Goal: Information Seeking & Learning: Learn about a topic

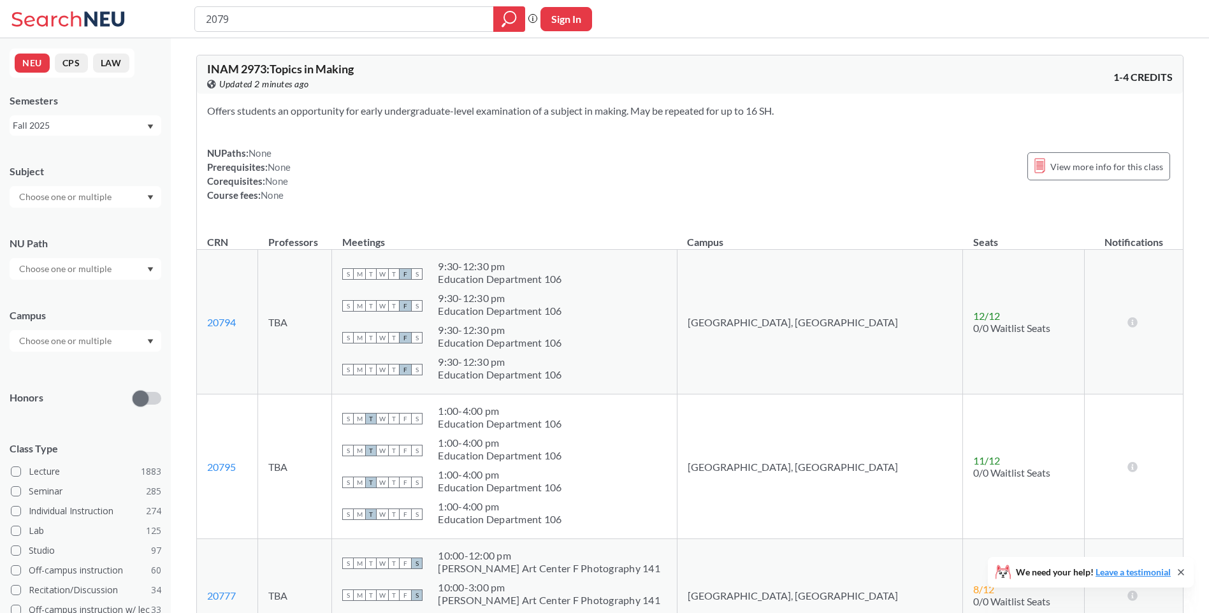
type input "20795"
click at [225, 470] on link "20795" at bounding box center [221, 467] width 29 height 12
click at [728, 184] on div "NUPaths: None Prerequisites: None Corequisites: None Course fees: None View mor…" at bounding box center [689, 174] width 965 height 56
click at [563, 144] on div "Offers students an opportunity for early undergraduate-level examination of a s…" at bounding box center [690, 158] width 986 height 129
click at [560, 158] on div "NUPaths: None Prerequisites: None Corequisites: None Course fees: None View mor…" at bounding box center [689, 174] width 965 height 56
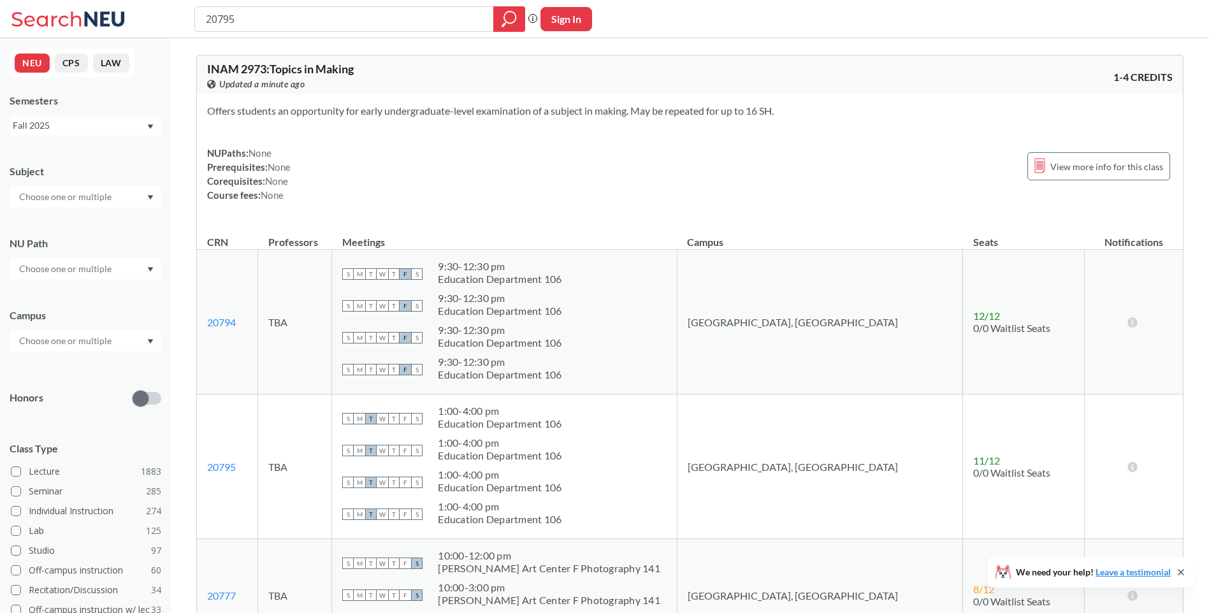
click at [573, 176] on div "NUPaths: None Prerequisites: None Corequisites: None Course fees: None View mor…" at bounding box center [689, 174] width 965 height 56
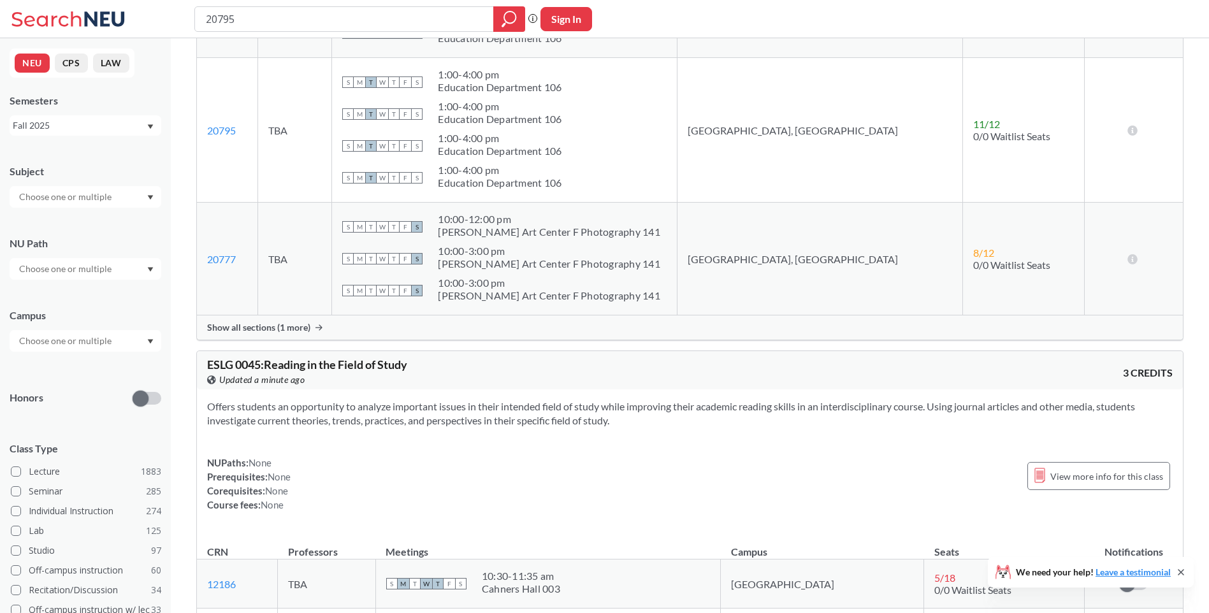
scroll to position [319, 0]
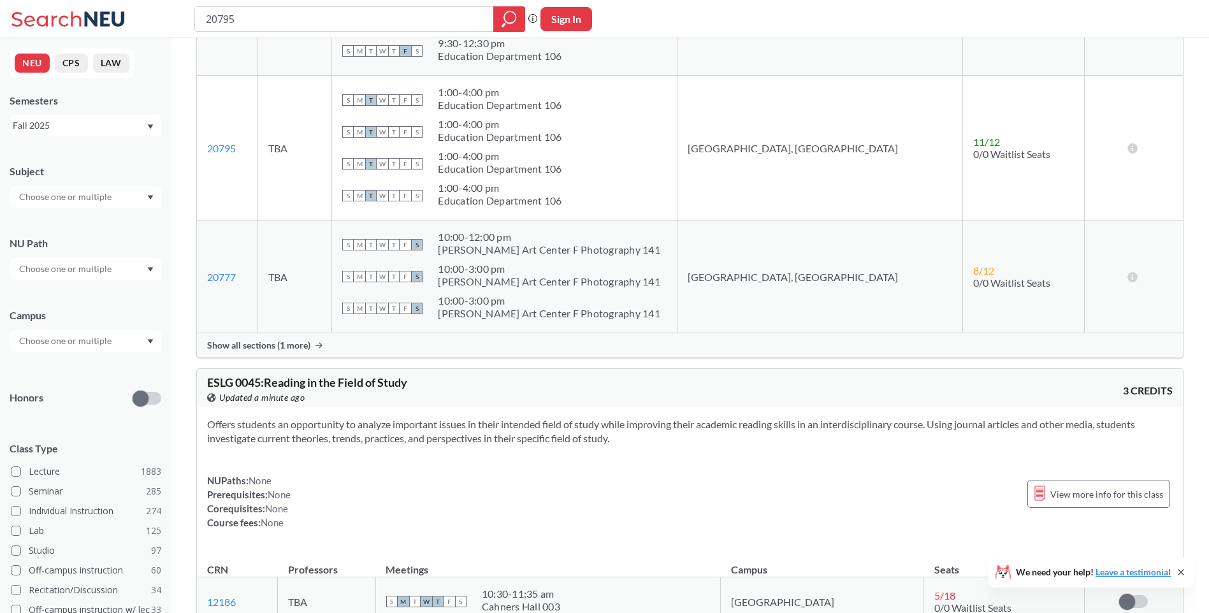
click at [247, 342] on span "Show all sections (1 more)" at bounding box center [258, 345] width 103 height 11
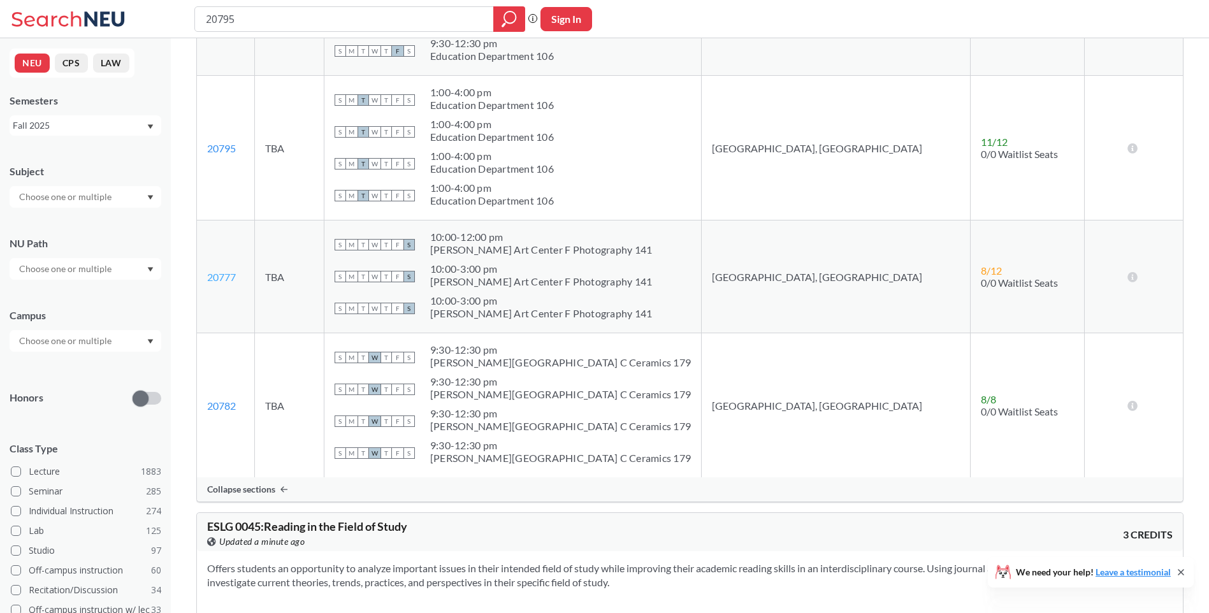
click at [215, 276] on link "20777" at bounding box center [221, 277] width 29 height 12
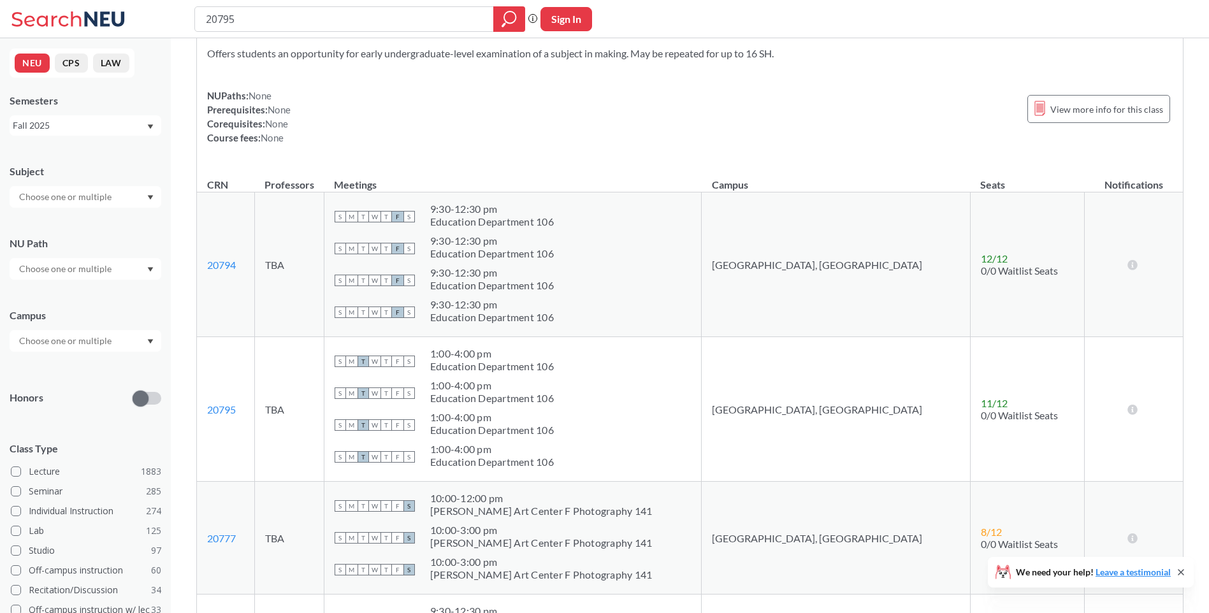
scroll to position [255, 0]
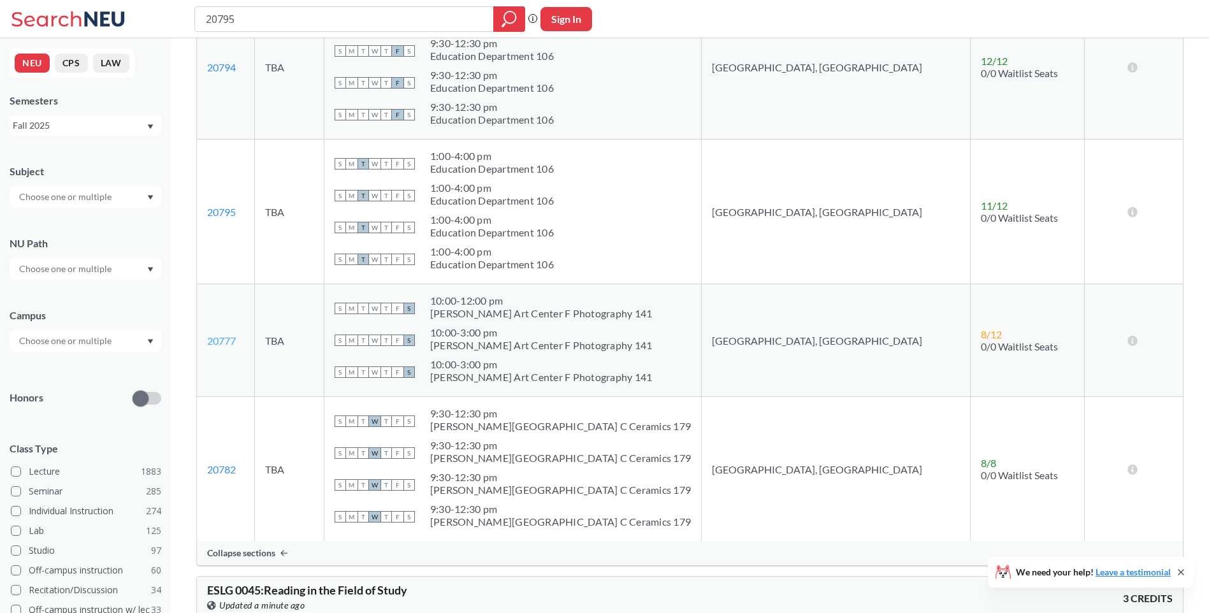
click at [222, 342] on link "20777" at bounding box center [221, 341] width 29 height 12
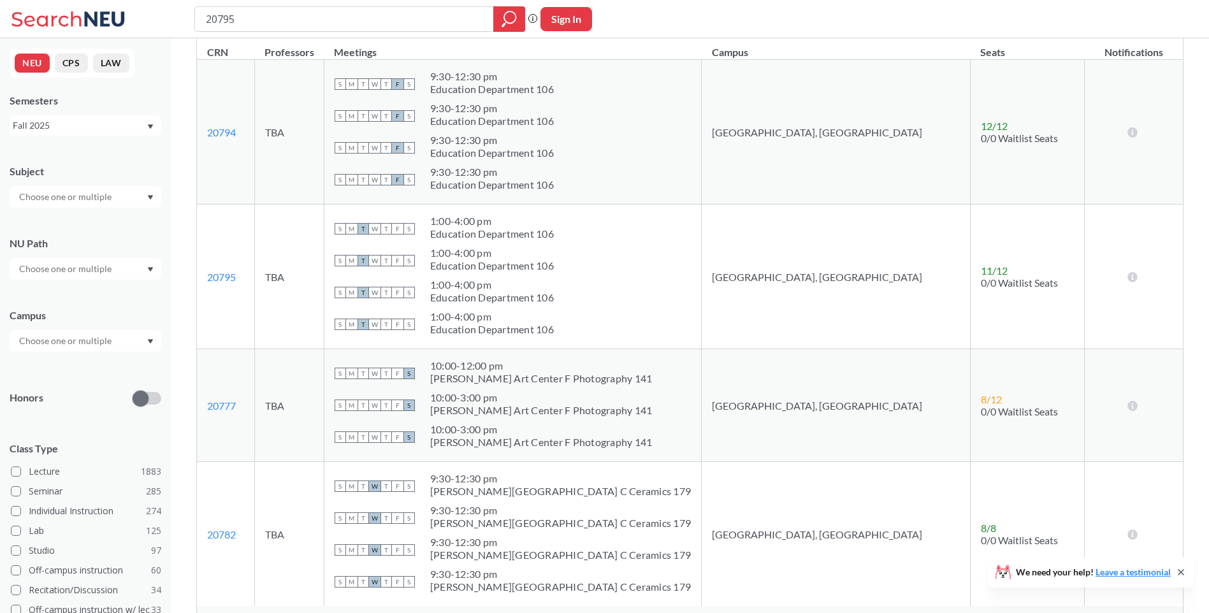
scroll to position [191, 0]
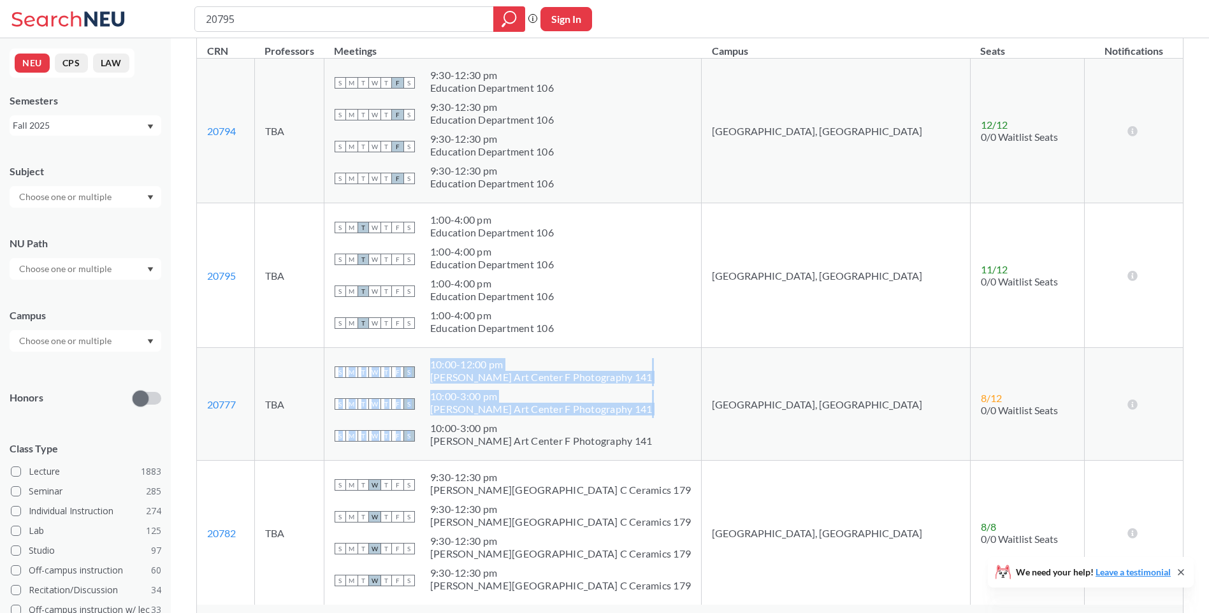
drag, startPoint x: 681, startPoint y: 436, endPoint x: 408, endPoint y: 370, distance: 279.9
click at [408, 370] on td "S M T W T F S 10:00 - 12:00 pm [PERSON_NAME][GEOGRAPHIC_DATA] F Photography 141…" at bounding box center [512, 404] width 377 height 113
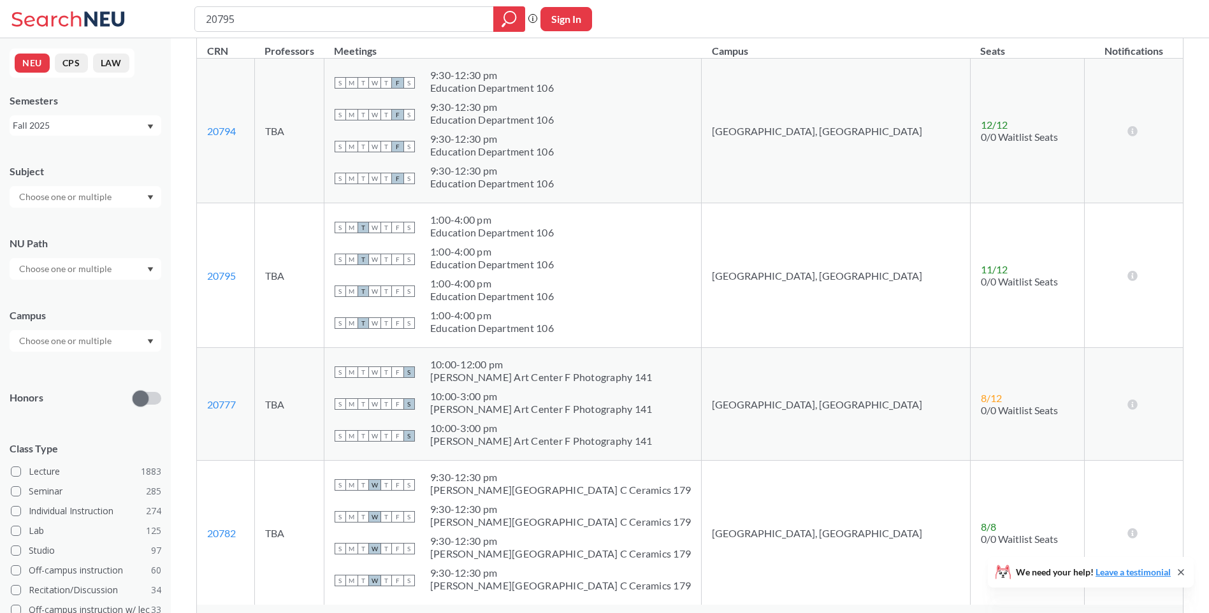
drag, startPoint x: 408, startPoint y: 370, endPoint x: 363, endPoint y: 348, distance: 50.4
click at [324, 348] on td "TBA" at bounding box center [288, 404] width 69 height 113
click at [1133, 405] on icon at bounding box center [1132, 404] width 12 height 10
click at [324, 356] on td "TBA" at bounding box center [288, 404] width 69 height 113
